Goal: Task Accomplishment & Management: Manage account settings

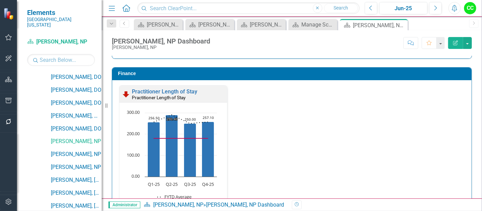
scroll to position [1023, 0]
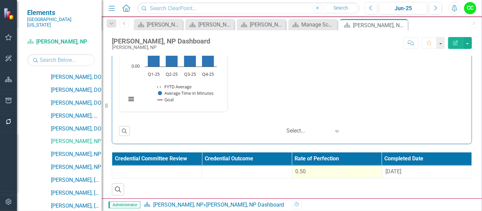
click at [346, 168] on div "0.50" at bounding box center [337, 172] width 83 height 8
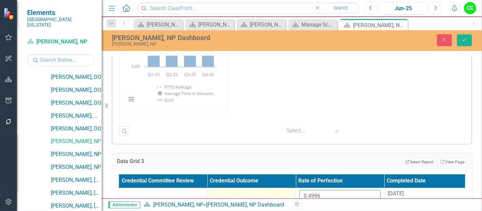
drag, startPoint x: 328, startPoint y: 195, endPoint x: 284, endPoint y: 197, distance: 44.1
click at [284, 197] on tr "0.4996 [DATE]" at bounding box center [296, 199] width 354 height 22
paste input "22691667"
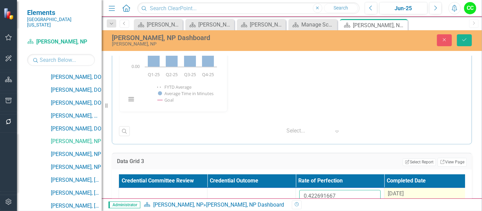
type input "0.422691667"
click at [404, 190] on span "[DATE]" at bounding box center [396, 193] width 16 height 6
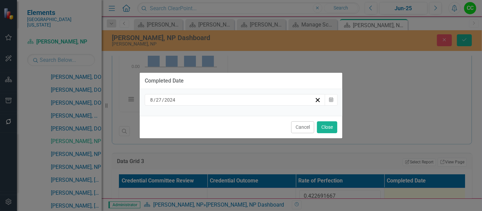
click at [268, 99] on div "[DATE]" at bounding box center [232, 99] width 166 height 7
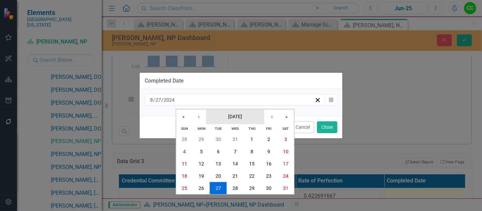
click at [248, 113] on button "[DATE]" at bounding box center [235, 116] width 58 height 15
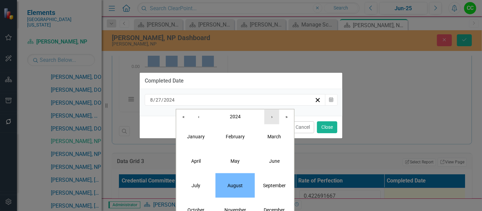
click at [267, 117] on button "›" at bounding box center [272, 116] width 15 height 15
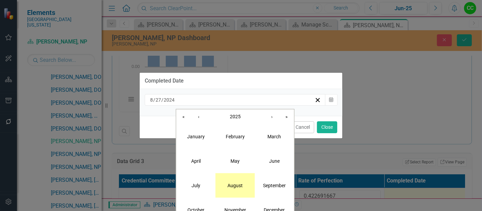
click at [233, 179] on button "August" at bounding box center [235, 185] width 39 height 24
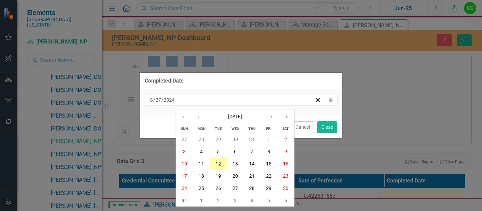
click at [218, 162] on abbr "12" at bounding box center [218, 163] width 5 height 5
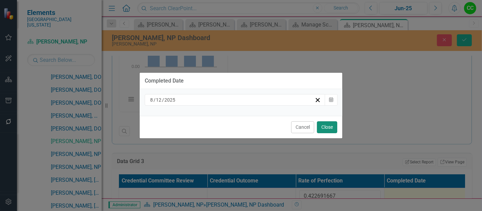
click at [330, 127] on button "Close" at bounding box center [327, 127] width 20 height 12
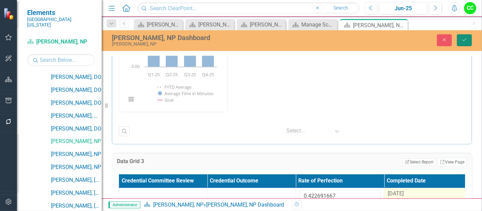
click at [469, 37] on button "Save" at bounding box center [464, 40] width 15 height 12
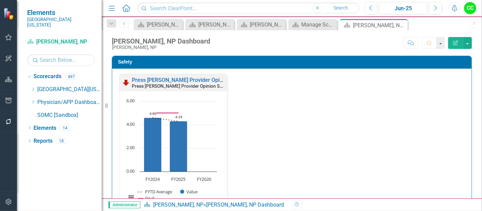
click at [32, 100] on icon "Dropdown" at bounding box center [33, 102] width 5 height 4
click at [34, 100] on icon "Dropdown" at bounding box center [33, 102] width 5 height 4
click at [39, 137] on link "Reports" at bounding box center [43, 141] width 19 height 8
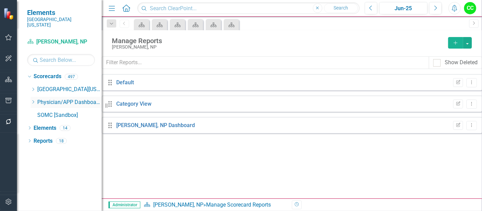
click at [33, 100] on icon at bounding box center [34, 101] width 2 height 3
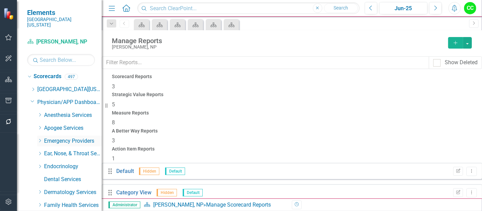
click at [38, 138] on icon "Dropdown" at bounding box center [39, 140] width 5 height 4
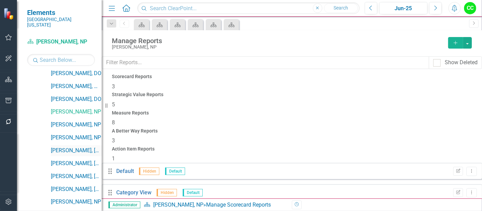
scroll to position [120, 0]
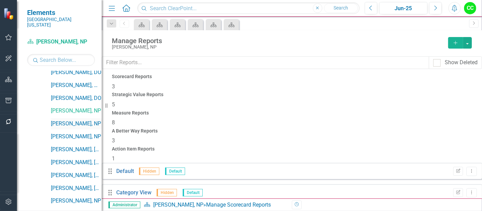
click at [70, 120] on link "[PERSON_NAME], NP" at bounding box center [76, 124] width 51 height 8
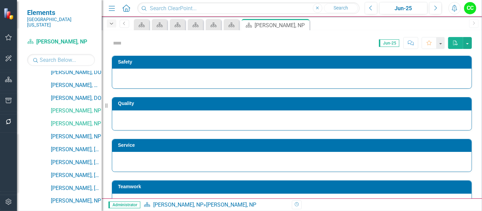
click at [113, 24] on icon "Dropdown" at bounding box center [112, 23] width 6 height 5
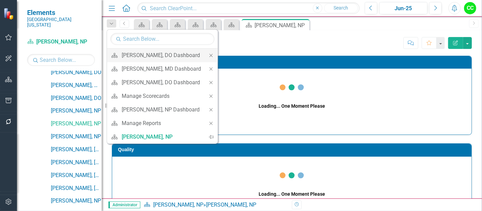
click at [211, 55] on icon "Close" at bounding box center [211, 55] width 6 height 5
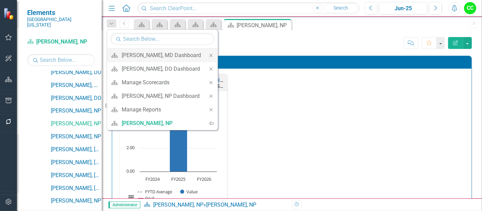
click at [210, 54] on icon "Close" at bounding box center [211, 55] width 6 height 5
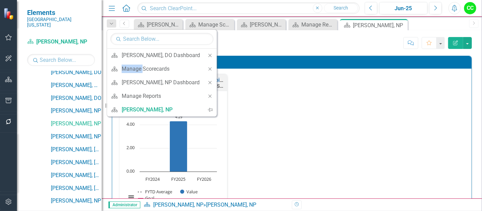
click at [210, 54] on icon "Close" at bounding box center [210, 55] width 6 height 5
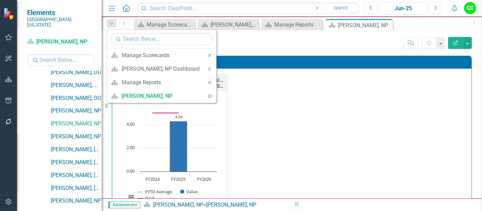
click at [210, 54] on icon "Close" at bounding box center [210, 55] width 6 height 5
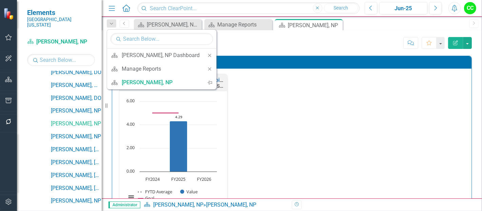
click at [210, 54] on icon "Close" at bounding box center [210, 55] width 6 height 5
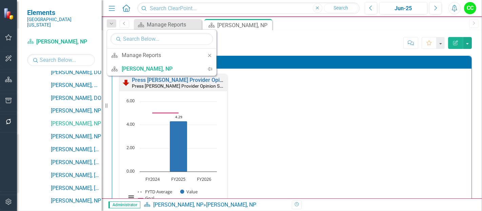
click at [210, 54] on icon "Close" at bounding box center [210, 55] width 6 height 5
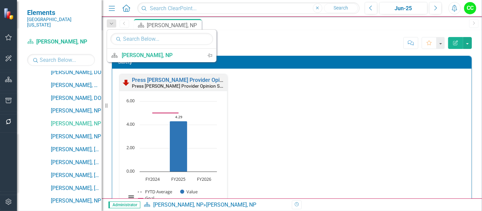
click at [361, 95] on div "Press [PERSON_NAME] Provider Opinion Survey: Safety Survey Results Press [PERSO…" at bounding box center [292, 146] width 356 height 145
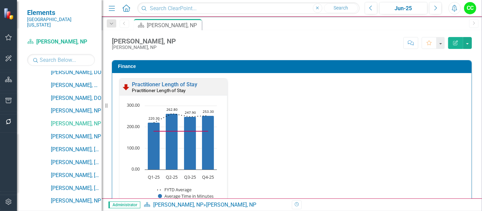
scroll to position [1023, 0]
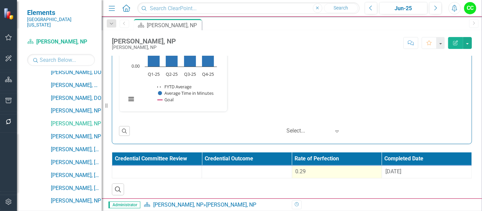
click at [331, 175] on td "0.29" at bounding box center [337, 172] width 90 height 13
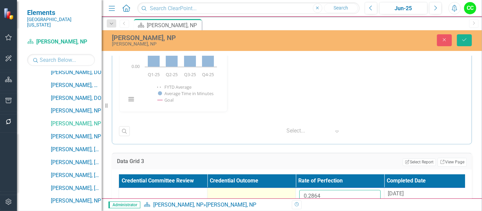
drag, startPoint x: 330, startPoint y: 192, endPoint x: 282, endPoint y: 186, distance: 48.9
click at [282, 188] on tr "0.2864 [DATE]" at bounding box center [296, 199] width 354 height 22
paste input "54995"
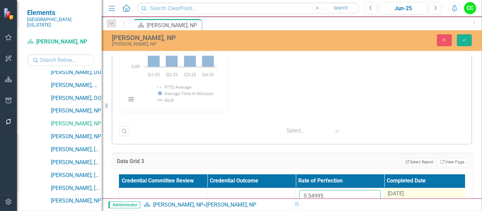
type input "0.54995"
click at [398, 193] on span "[DATE]" at bounding box center [396, 193] width 16 height 6
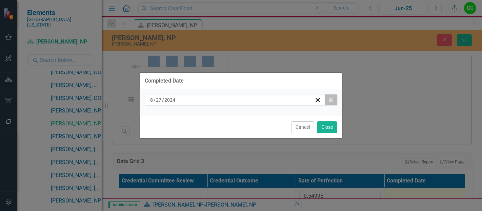
click at [334, 100] on button "Calendar" at bounding box center [331, 100] width 13 height 12
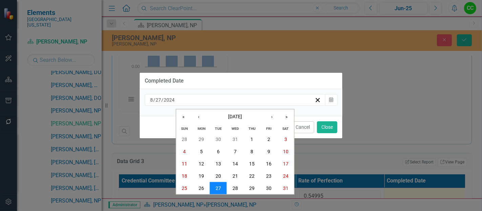
click at [223, 187] on button "27" at bounding box center [218, 188] width 17 height 12
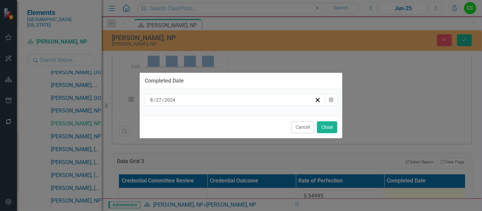
click at [312, 100] on div "[DATE]" at bounding box center [232, 99] width 166 height 7
click at [327, 98] on button "Calendar" at bounding box center [331, 100] width 13 height 12
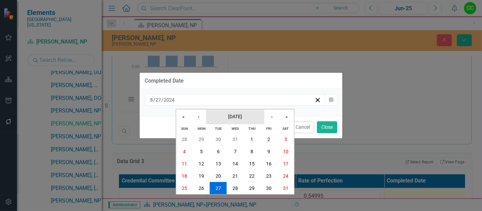
click at [216, 114] on button "[DATE]" at bounding box center [235, 116] width 58 height 15
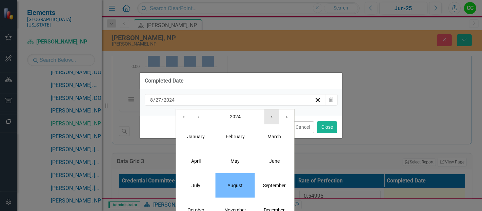
click at [270, 119] on button "›" at bounding box center [272, 116] width 15 height 15
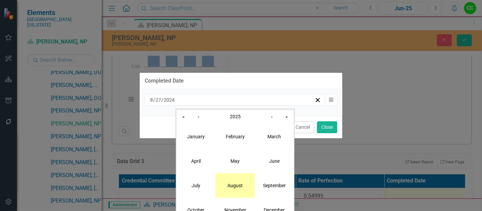
click at [235, 188] on button "August" at bounding box center [235, 185] width 39 height 24
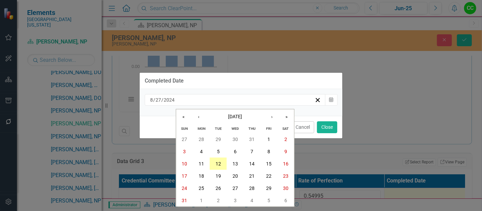
click at [217, 161] on abbr "12" at bounding box center [218, 163] width 5 height 5
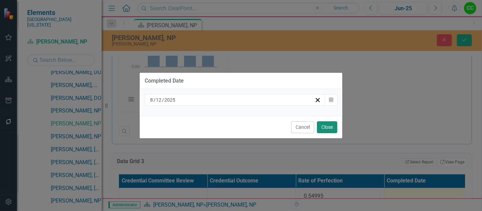
click at [326, 122] on button "Close" at bounding box center [327, 127] width 20 height 12
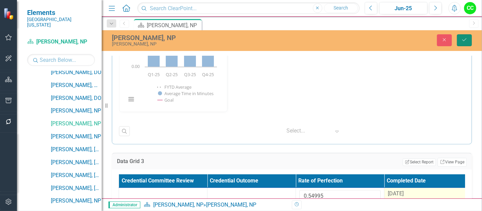
click at [464, 41] on icon "Save" at bounding box center [465, 39] width 6 height 5
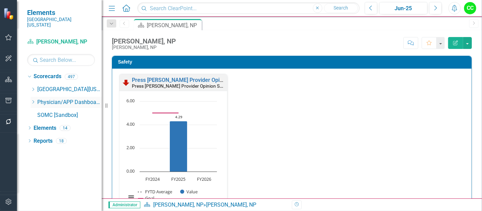
scroll to position [0, 0]
click at [34, 100] on icon "Dropdown" at bounding box center [33, 102] width 5 height 4
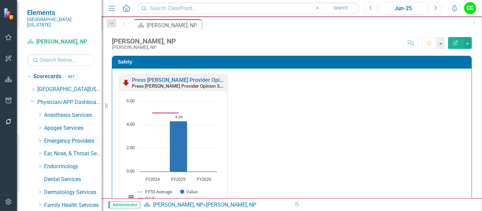
click at [38, 138] on icon "Dropdown" at bounding box center [39, 140] width 5 height 4
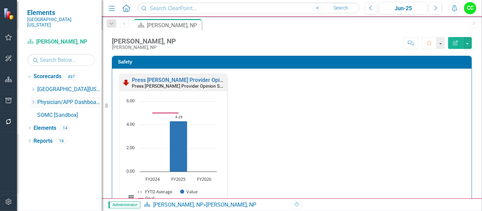
click at [33, 100] on icon "Dropdown" at bounding box center [33, 102] width 5 height 4
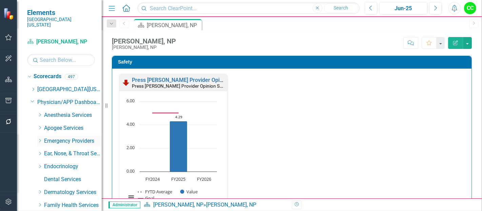
click at [40, 138] on icon "Dropdown" at bounding box center [39, 140] width 5 height 4
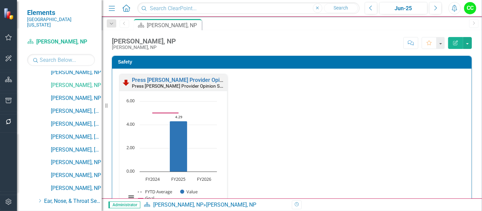
scroll to position [168, 0]
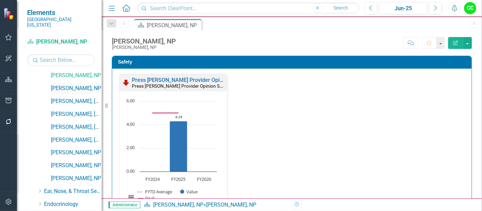
click at [80, 84] on link "[PERSON_NAME], NP" at bounding box center [76, 88] width 51 height 8
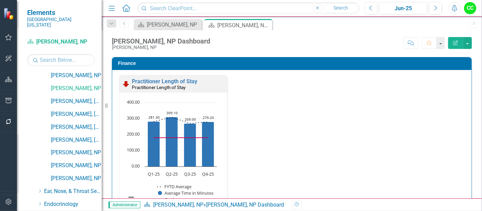
scroll to position [1023, 0]
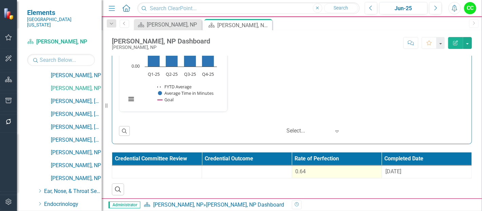
click at [325, 169] on div "0.64" at bounding box center [337, 172] width 83 height 8
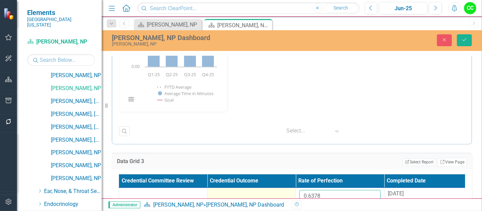
drag, startPoint x: 326, startPoint y: 187, endPoint x: 266, endPoint y: 192, distance: 60.9
click at [266, 192] on tr "0.6378 [DATE]" at bounding box center [296, 199] width 354 height 22
paste input "540016667"
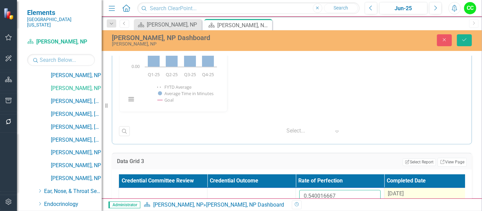
type input "0.540016667"
click at [401, 191] on span "[DATE]" at bounding box center [396, 193] width 16 height 6
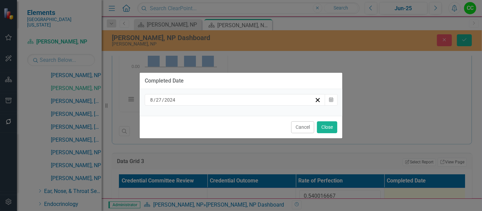
click at [250, 101] on div "[DATE]" at bounding box center [232, 99] width 166 height 7
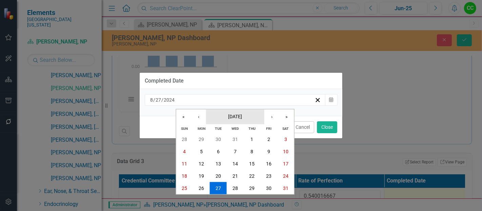
click at [228, 118] on span "[DATE]" at bounding box center [235, 115] width 14 height 5
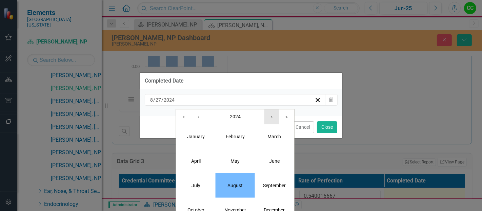
click at [268, 116] on button "›" at bounding box center [272, 116] width 15 height 15
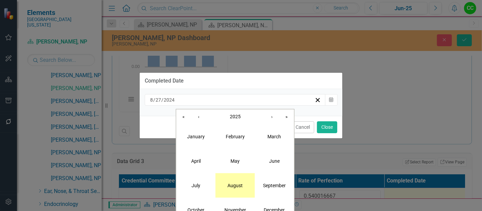
click at [235, 185] on abbr "August" at bounding box center [235, 184] width 15 height 5
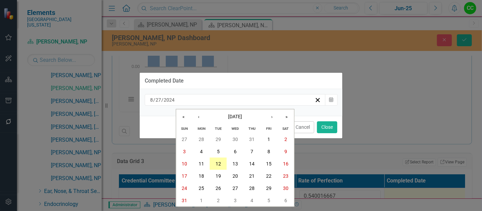
click at [220, 164] on abbr "12" at bounding box center [218, 163] width 5 height 5
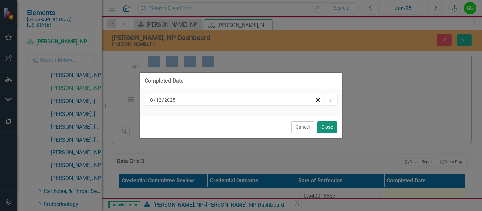
click at [326, 121] on button "Close" at bounding box center [327, 127] width 20 height 12
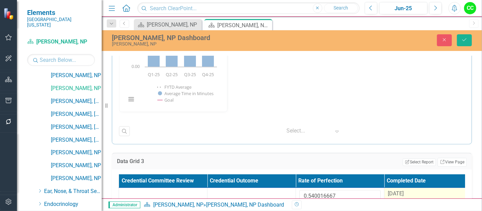
click at [466, 47] on div "[PERSON_NAME], NP Dashboard [PERSON_NAME], NP Close Save" at bounding box center [292, 40] width 381 height 21
click at [465, 37] on icon "Save" at bounding box center [465, 39] width 6 height 5
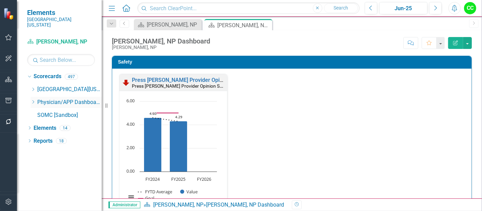
scroll to position [0, 0]
